Goal: Task Accomplishment & Management: Manage account settings

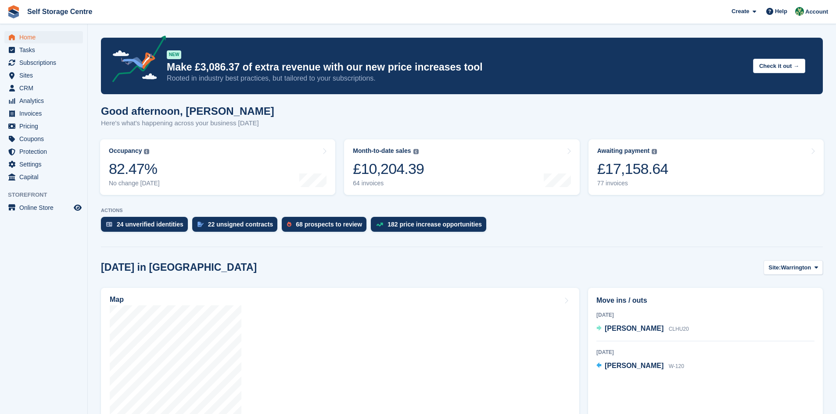
click at [403, 107] on div "Good afternoon, Neil Here's what's happening across your business today" at bounding box center [461, 122] width 721 height 34
click at [403, 271] on icon at bounding box center [816, 268] width 4 height 6
click at [403, 288] on link "Winsford" at bounding box center [780, 304] width 76 height 16
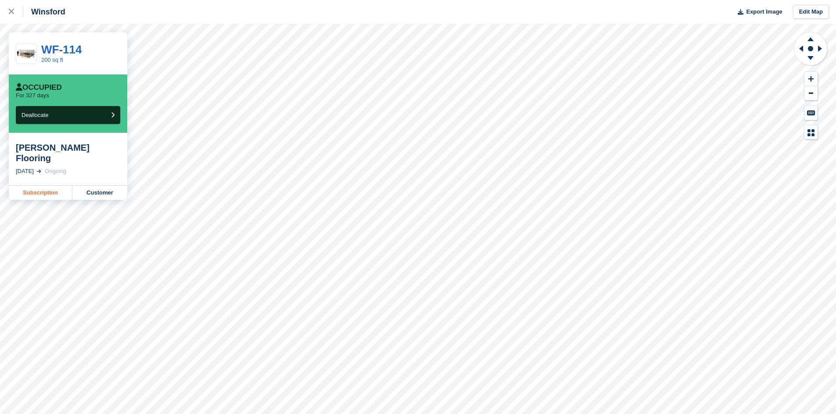
click at [43, 187] on link "Subscription" at bounding box center [41, 193] width 64 height 14
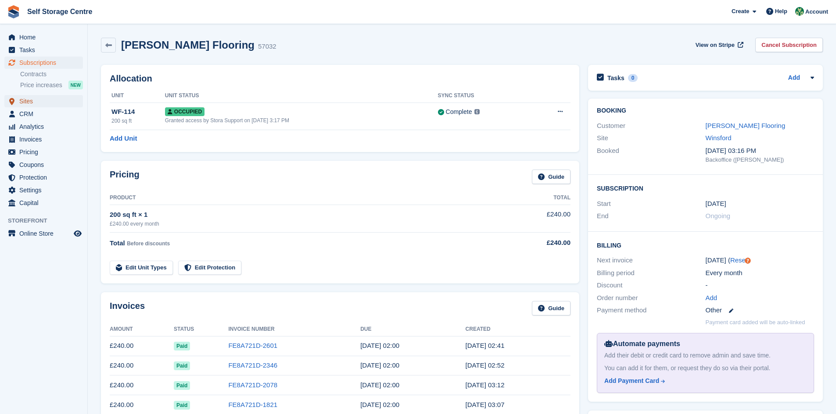
click at [46, 105] on span "Sites" at bounding box center [45, 101] width 53 height 12
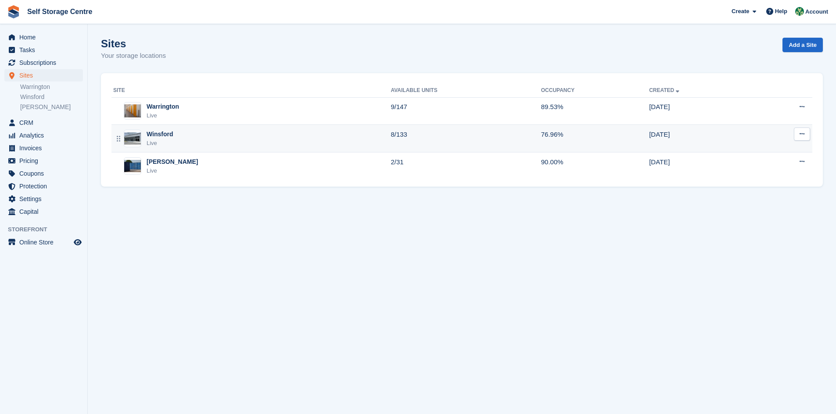
click at [346, 144] on div "Winsford Live" at bounding box center [251, 139] width 277 height 18
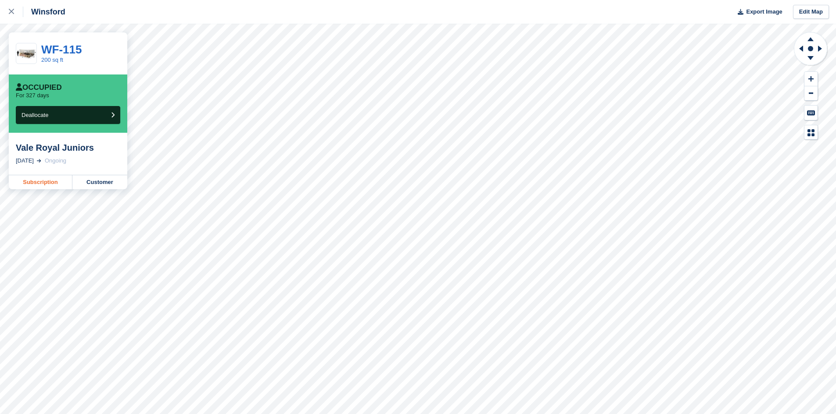
click at [53, 180] on link "Subscription" at bounding box center [41, 182] width 64 height 14
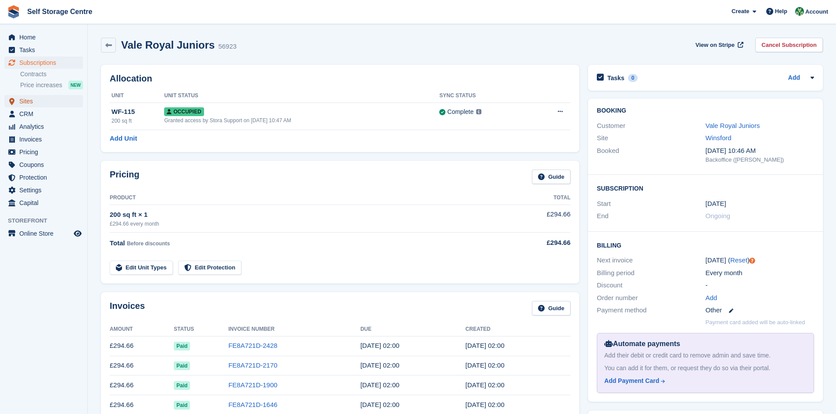
click at [43, 104] on span "Sites" at bounding box center [45, 101] width 53 height 12
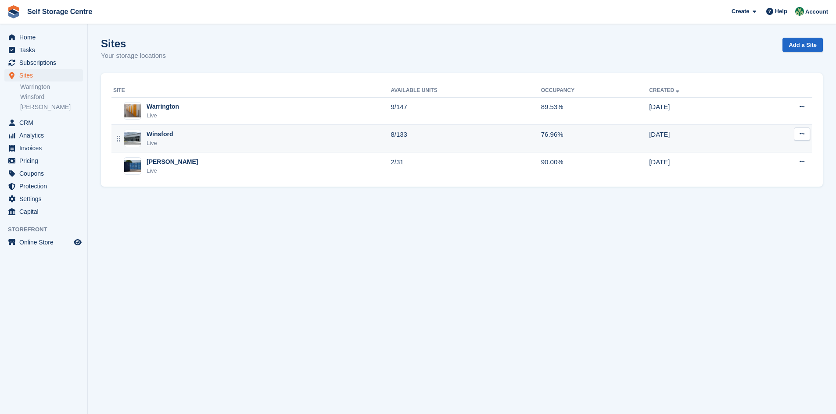
click at [319, 142] on div "Winsford Live" at bounding box center [251, 139] width 277 height 18
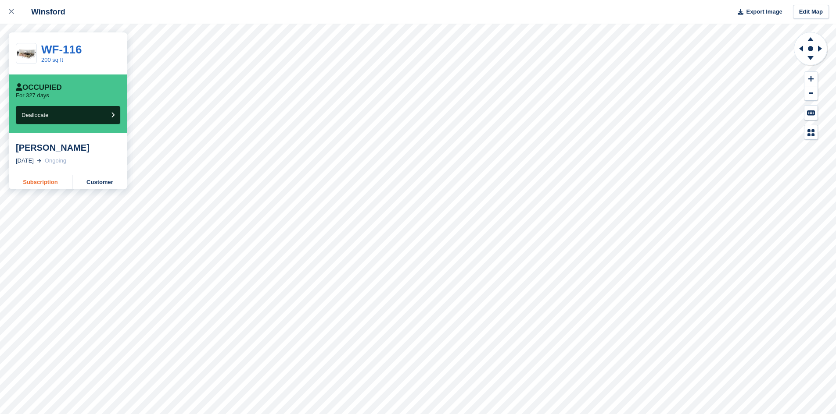
click at [53, 181] on link "Subscription" at bounding box center [41, 182] width 64 height 14
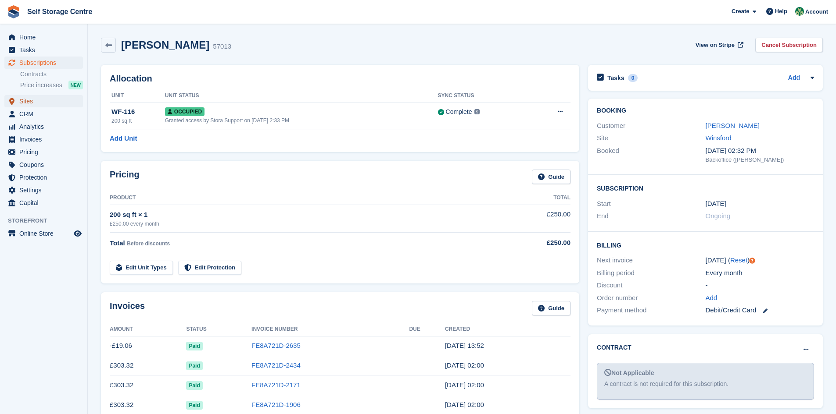
click at [32, 102] on span "Sites" at bounding box center [45, 101] width 53 height 12
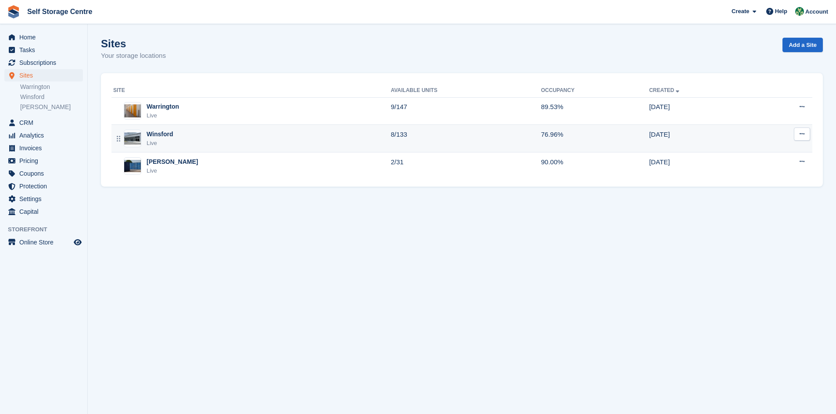
click at [170, 140] on div "Live" at bounding box center [159, 143] width 27 height 9
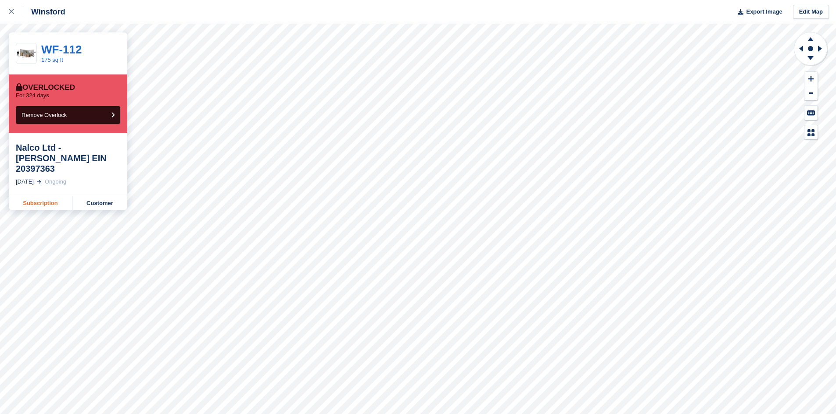
click at [43, 196] on link "Subscription" at bounding box center [41, 203] width 64 height 14
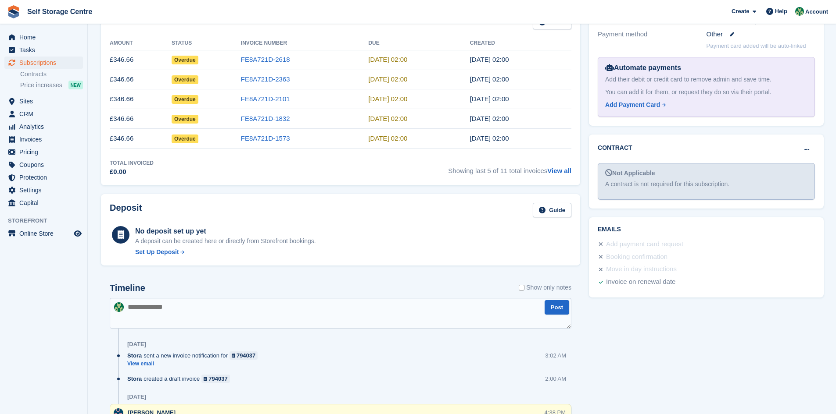
scroll to position [273, 0]
